Goal: Task Accomplishment & Management: Manage account settings

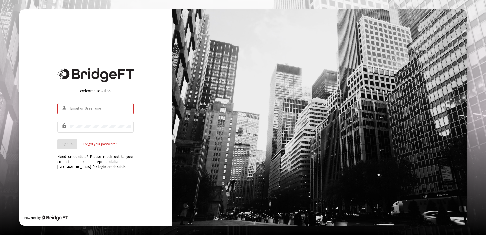
type input "[PERSON_NAME][EMAIL_ADDRESS][DOMAIN_NAME]"
drag, startPoint x: 104, startPoint y: 177, endPoint x: 65, endPoint y: 153, distance: 45.8
click at [102, 175] on div "Welcome to Atlas! person r.scheidler@rcn.com lock Sign In Forgot your password?…" at bounding box center [95, 117] width 153 height 216
click at [65, 142] on button "Sign In" at bounding box center [66, 144] width 19 height 10
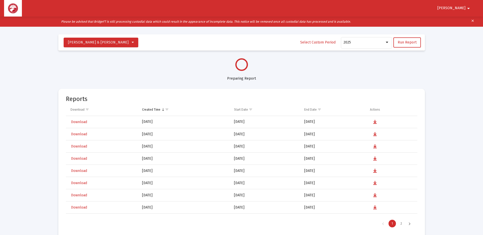
select select "View all"
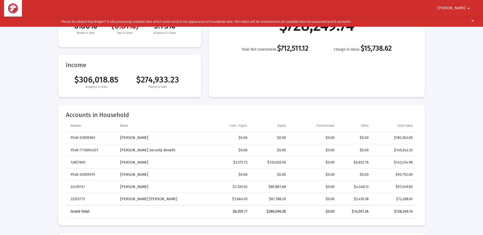
scroll to position [76, 0]
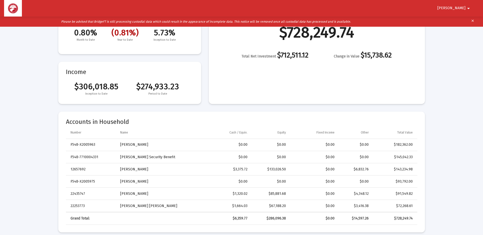
click at [464, 5] on button "Ronald arrow_drop_down" at bounding box center [454, 8] width 46 height 10
click at [463, 20] on button "Logout" at bounding box center [461, 22] width 28 height 12
